Goal: Complete application form: Complete application form

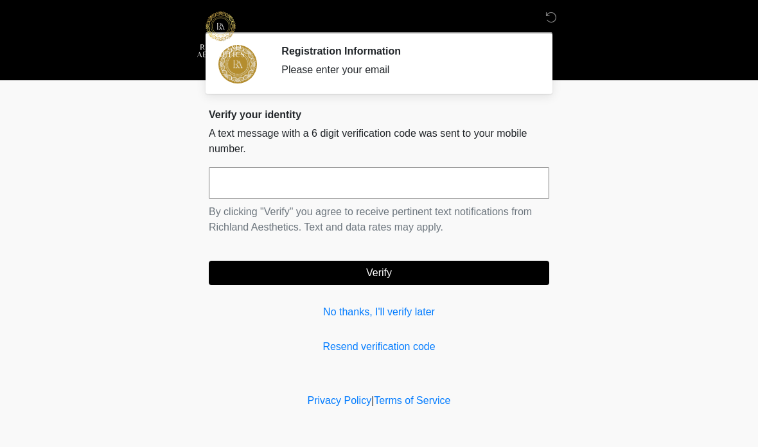
click at [308, 184] on input "text" at bounding box center [379, 183] width 340 height 32
type input "******"
click at [411, 267] on button "Verify" at bounding box center [379, 273] width 340 height 24
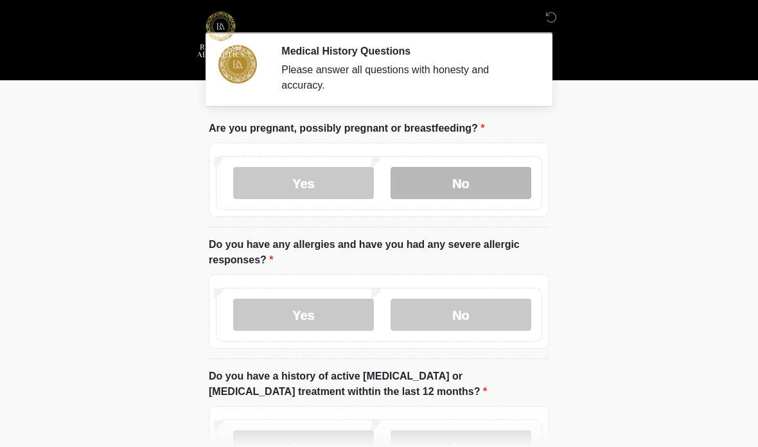
click at [477, 184] on label "No" at bounding box center [461, 183] width 141 height 32
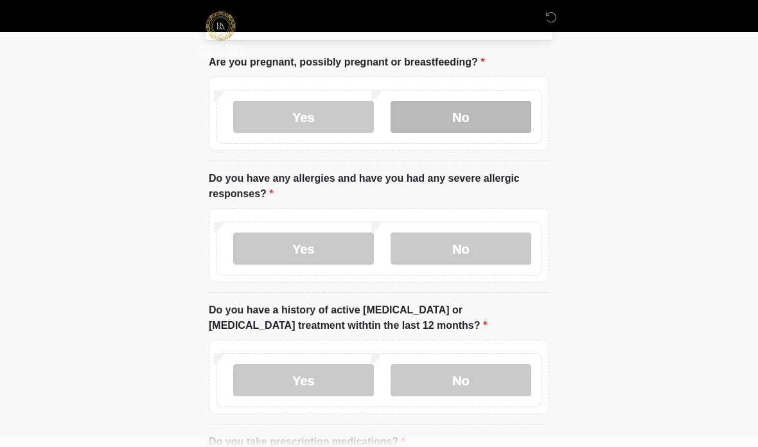
scroll to position [66, 0]
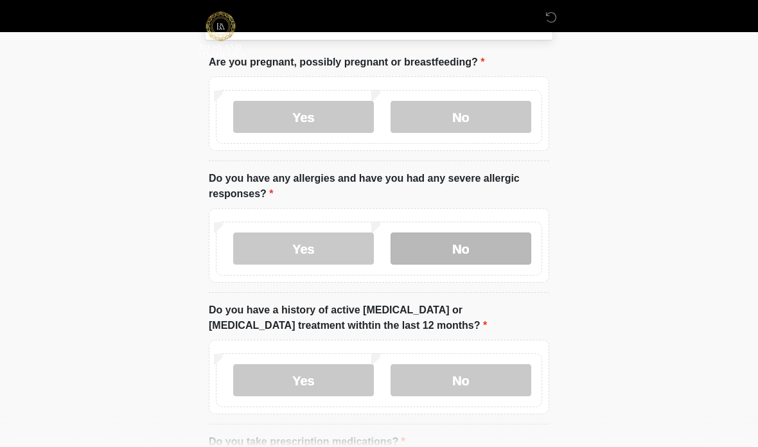
click at [475, 246] on label "No" at bounding box center [461, 249] width 141 height 32
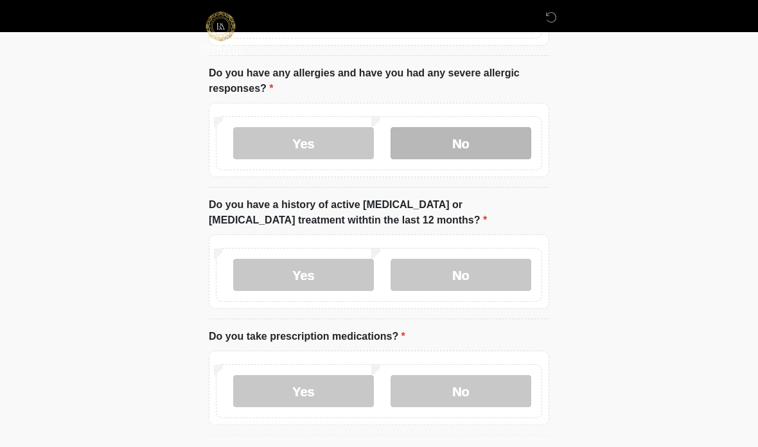
scroll to position [172, 0]
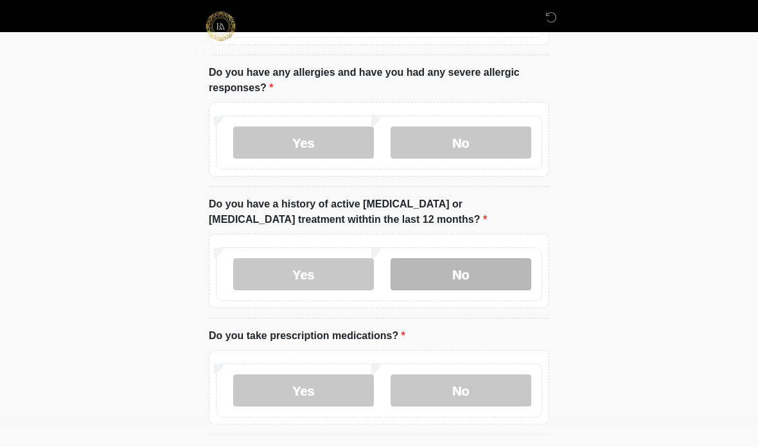
click at [478, 272] on label "No" at bounding box center [461, 274] width 141 height 32
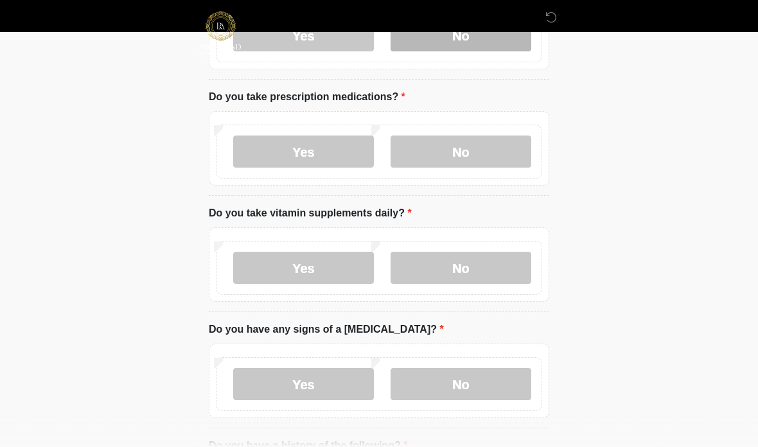
scroll to position [412, 0]
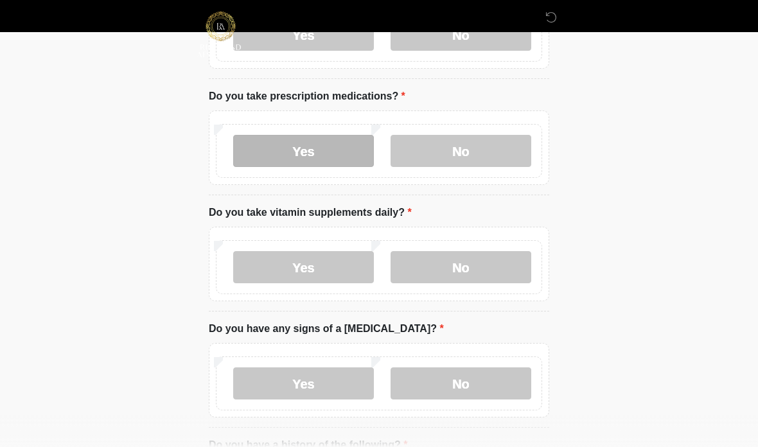
click at [290, 155] on label "Yes" at bounding box center [303, 151] width 141 height 32
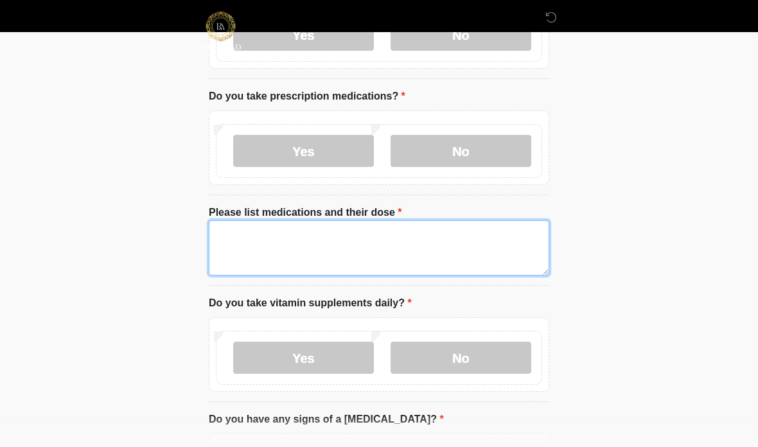
click at [351, 249] on textarea "Please list medications and their dose" at bounding box center [379, 247] width 340 height 55
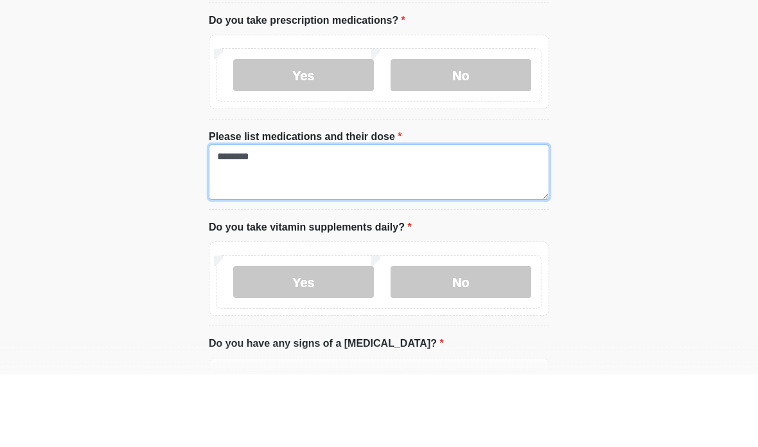
scroll to position [417, 0]
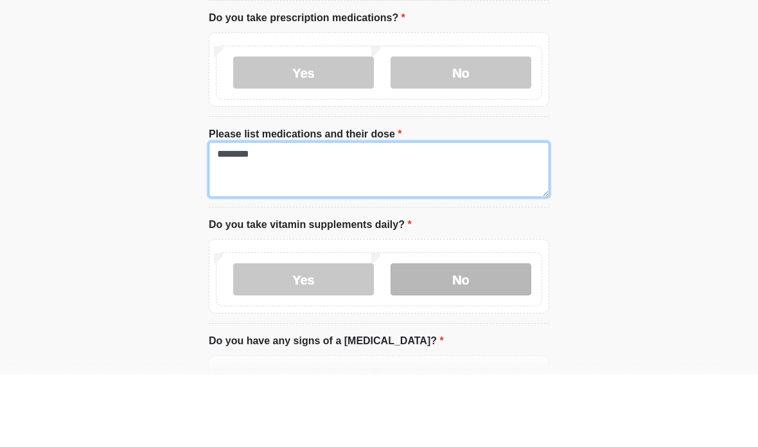
type textarea "********"
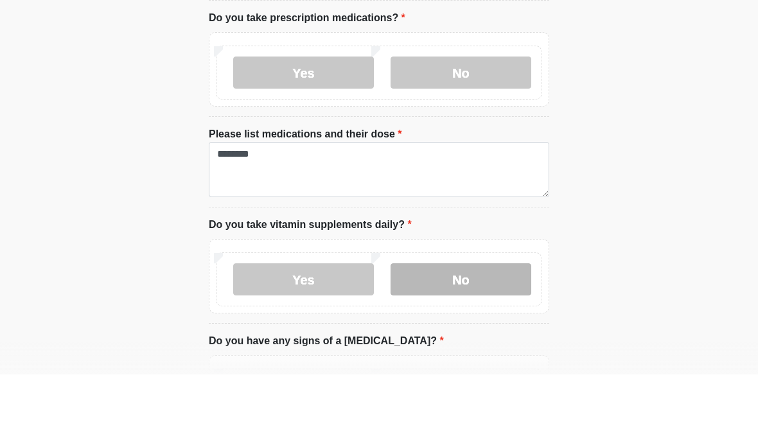
click at [473, 336] on label "No" at bounding box center [461, 352] width 141 height 32
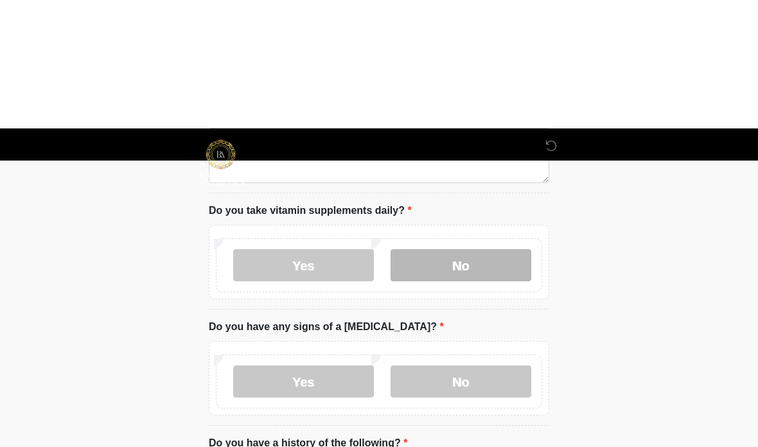
scroll to position [635, 0]
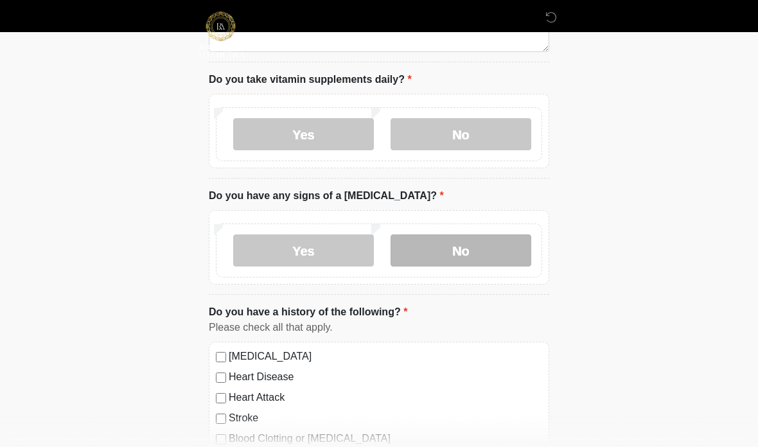
click at [493, 245] on label "No" at bounding box center [461, 250] width 141 height 32
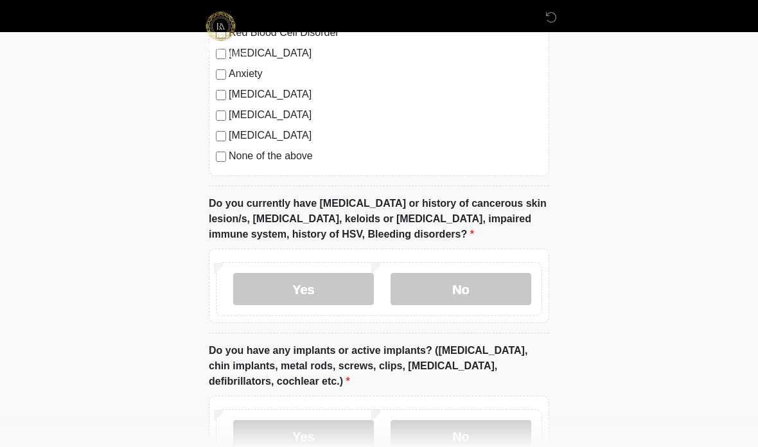
scroll to position [1067, 0]
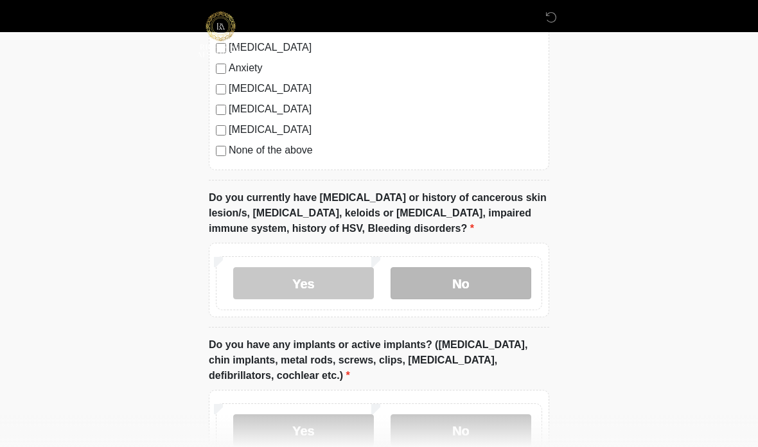
click at [470, 272] on label "No" at bounding box center [461, 283] width 141 height 32
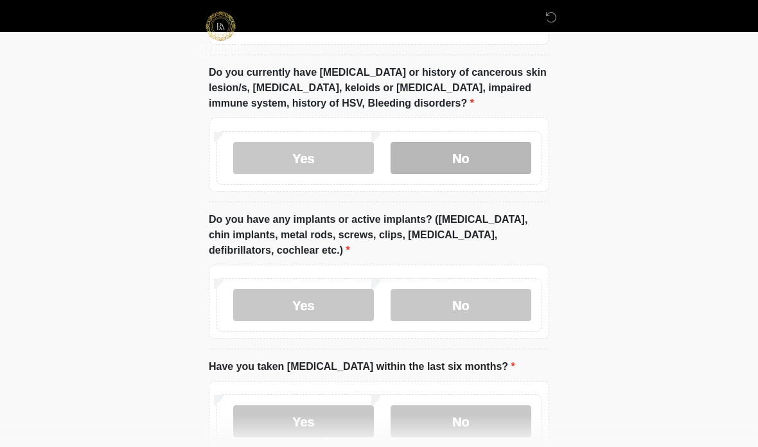
scroll to position [1194, 0]
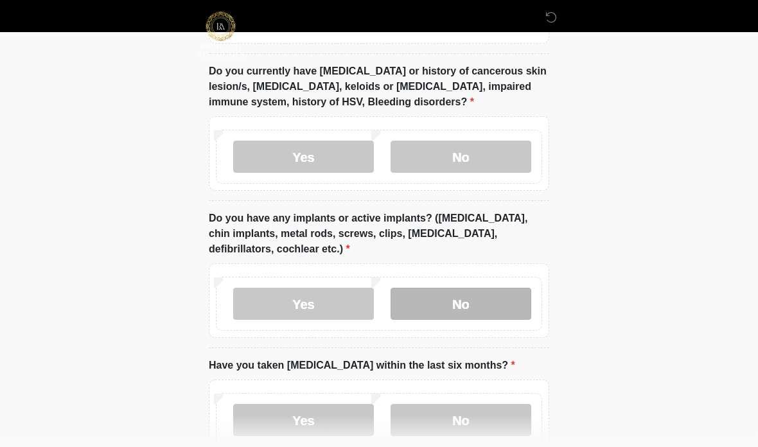
click at [491, 292] on label "No" at bounding box center [461, 304] width 141 height 32
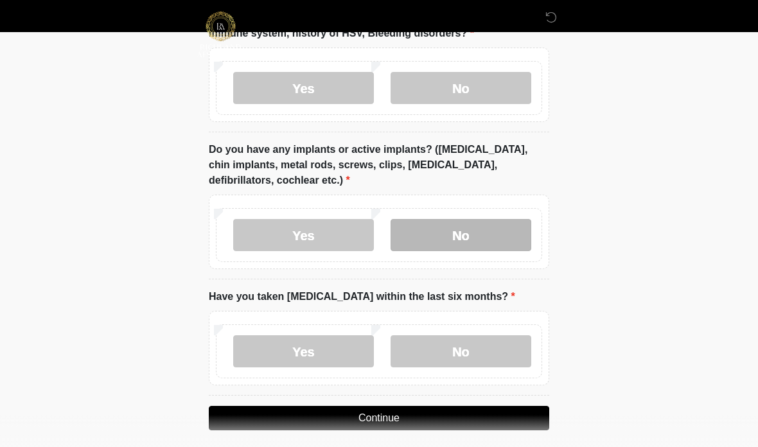
scroll to position [1261, 0]
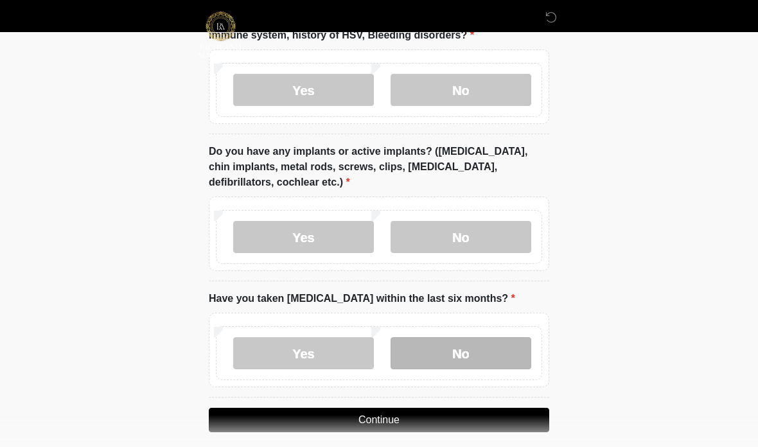
click at [480, 344] on label "No" at bounding box center [461, 353] width 141 height 32
click at [414, 417] on button "Continue" at bounding box center [379, 420] width 340 height 24
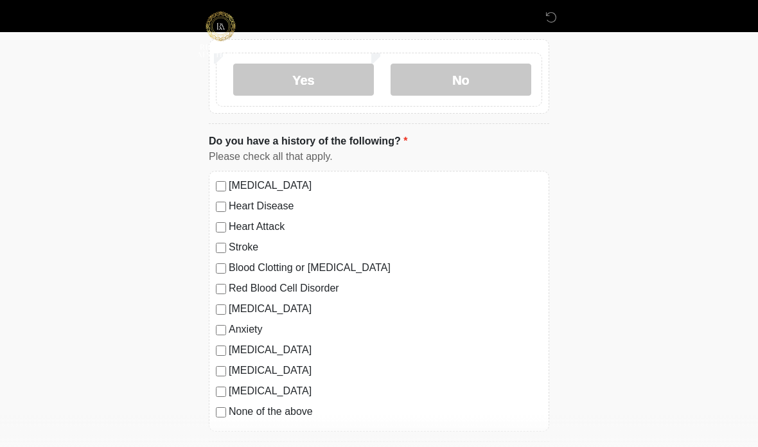
scroll to position [0, 0]
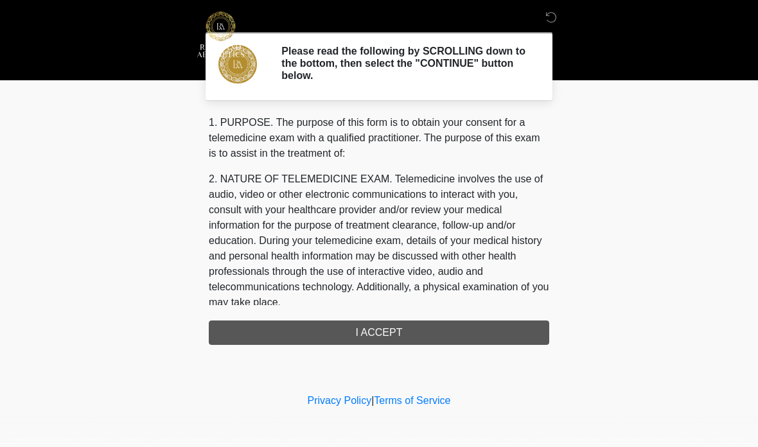
click at [405, 329] on div "1. PURPOSE. The purpose of this form is to obtain your consent for a telemedici…" at bounding box center [379, 230] width 340 height 230
click at [391, 330] on div "1. PURPOSE. The purpose of this form is to obtain your consent for a telemedici…" at bounding box center [379, 230] width 340 height 230
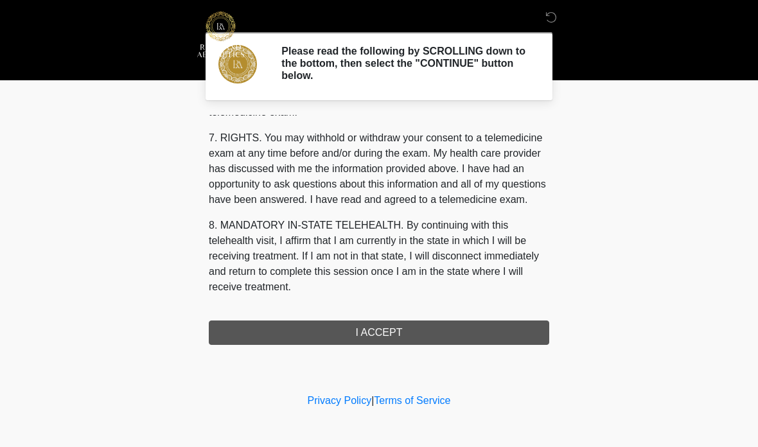
scroll to position [555, 0]
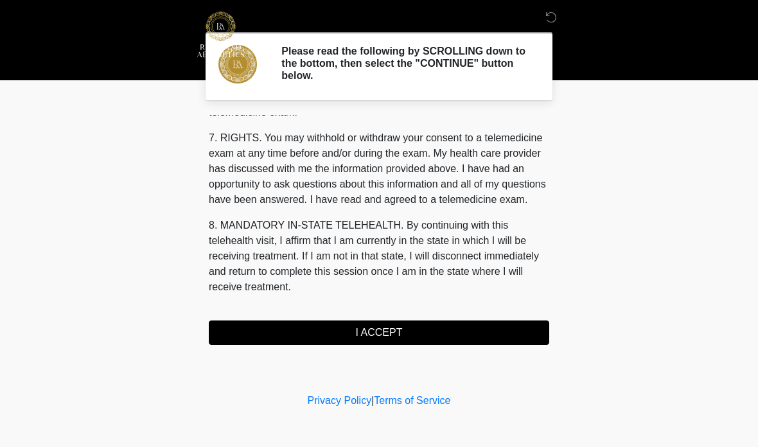
click at [405, 323] on button "I ACCEPT" at bounding box center [379, 333] width 340 height 24
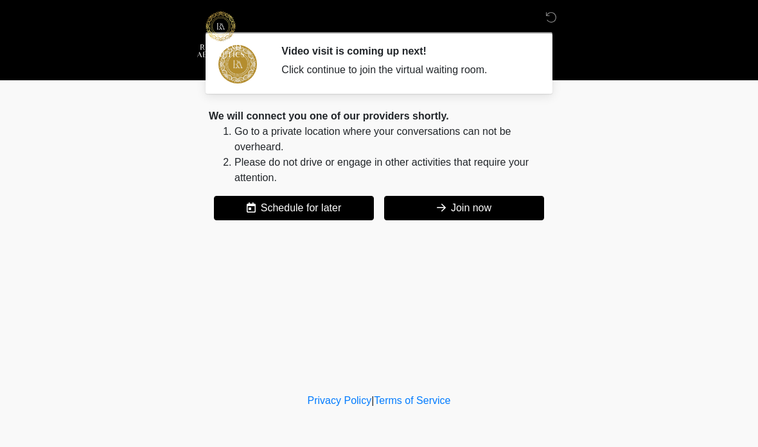
click at [482, 210] on button "Join now" at bounding box center [464, 208] width 160 height 24
